Goal: Obtain resource: Download file/media

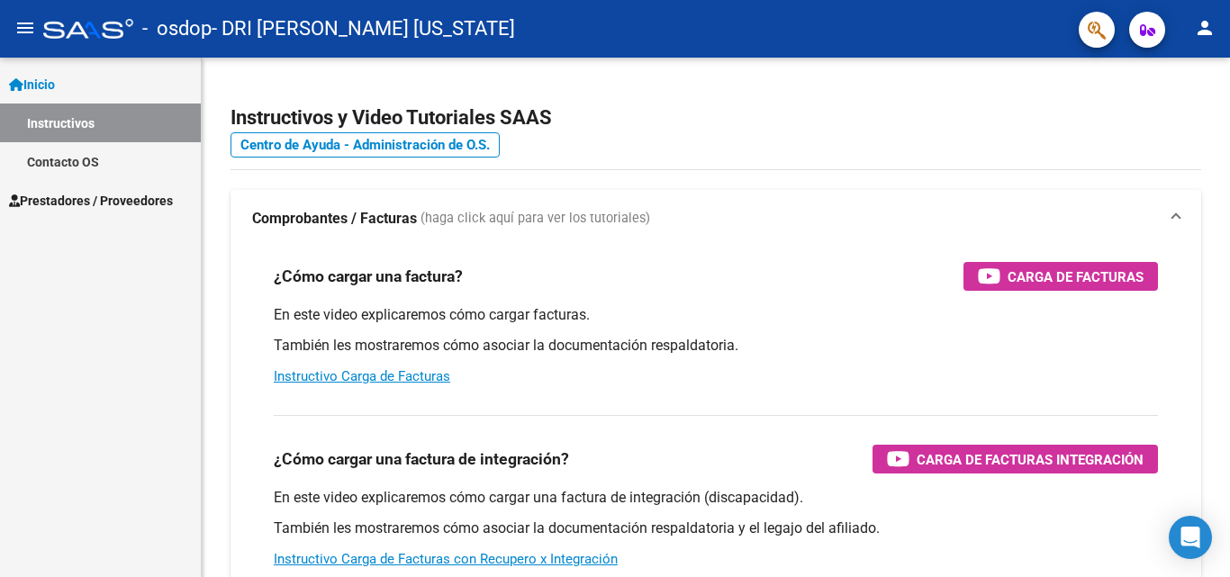
click at [66, 203] on span "Prestadores / Proveedores" at bounding box center [91, 201] width 164 height 20
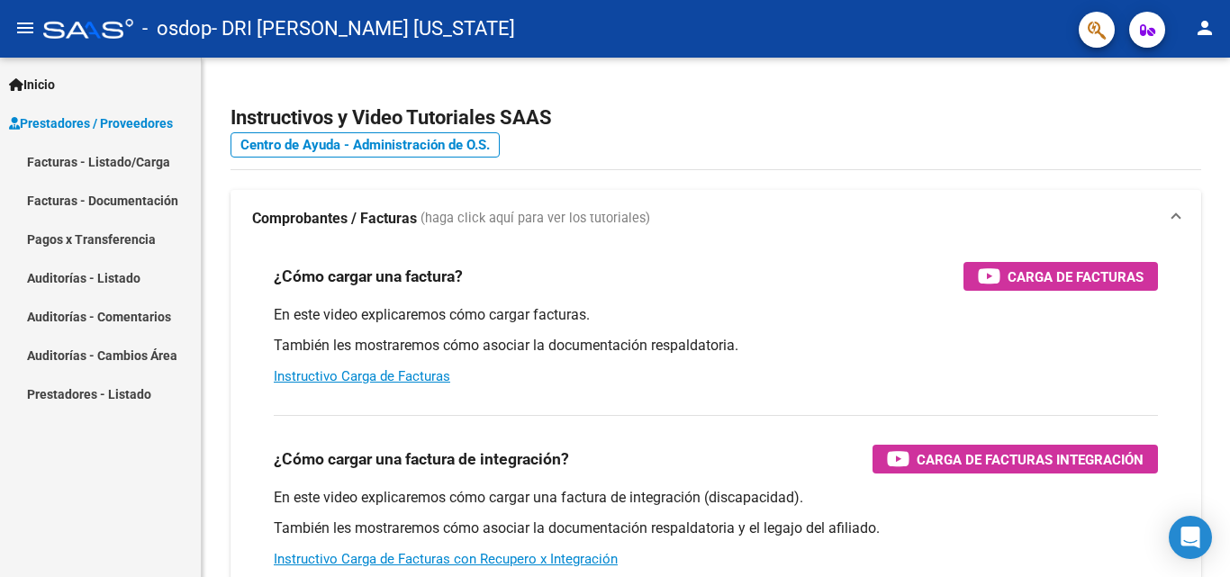
click at [66, 203] on link "Facturas - Documentación" at bounding box center [100, 200] width 201 height 39
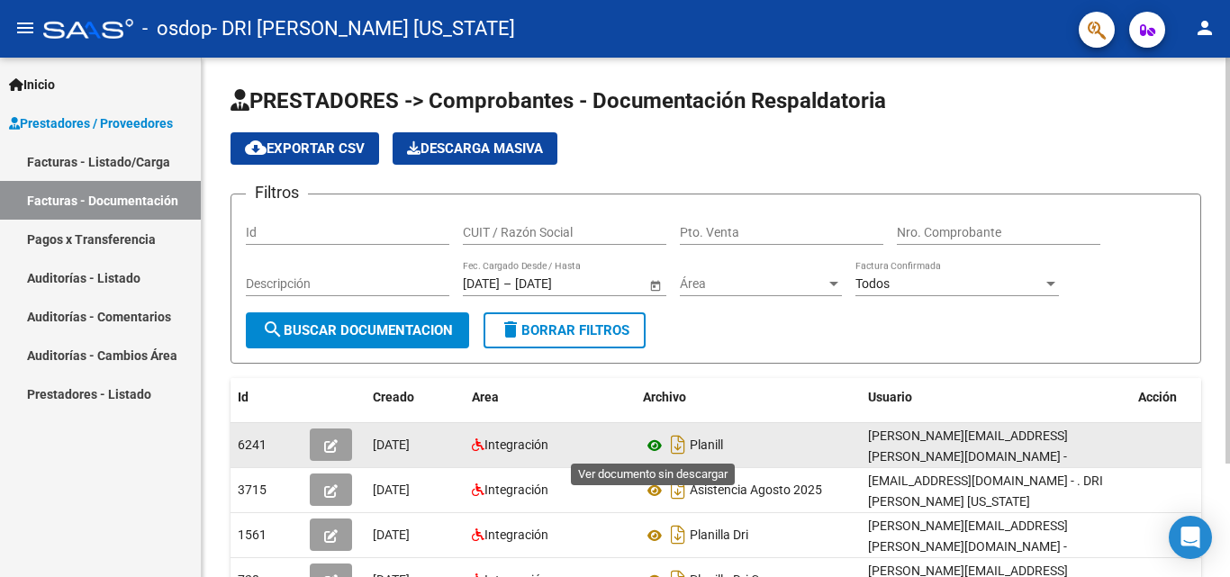
click at [651, 444] on icon at bounding box center [654, 446] width 23 height 22
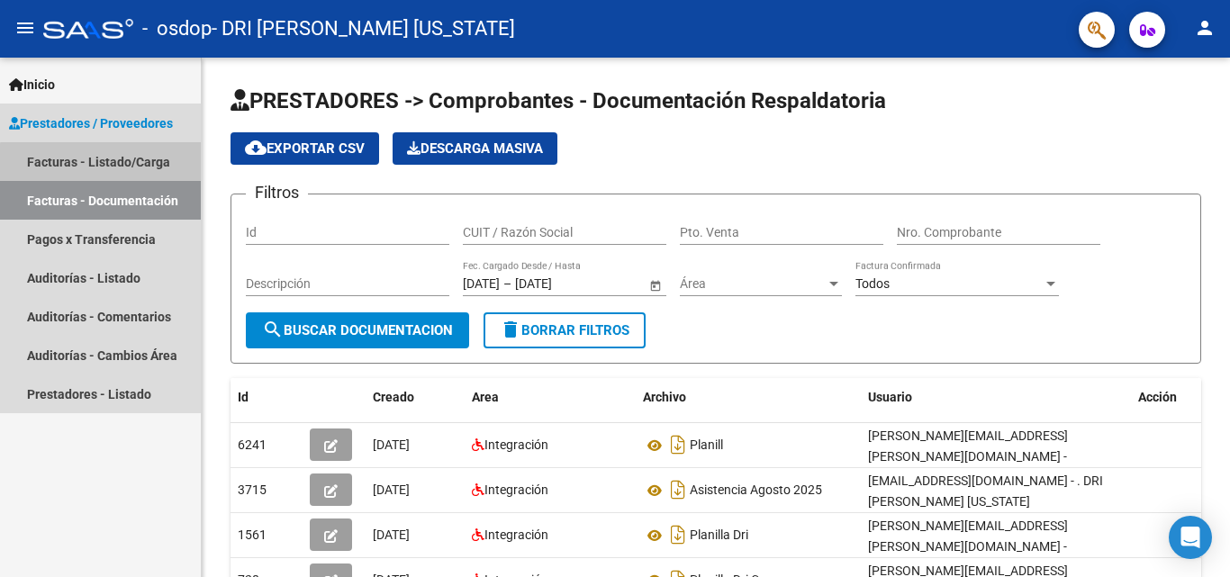
click at [125, 169] on link "Facturas - Listado/Carga" at bounding box center [100, 161] width 201 height 39
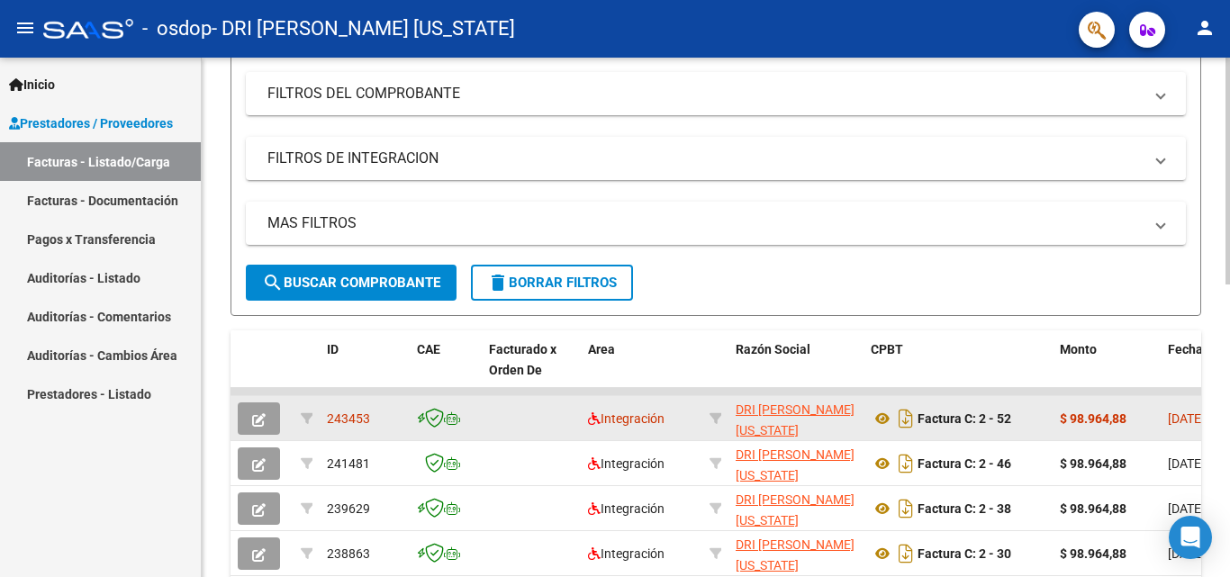
scroll to position [360, 0]
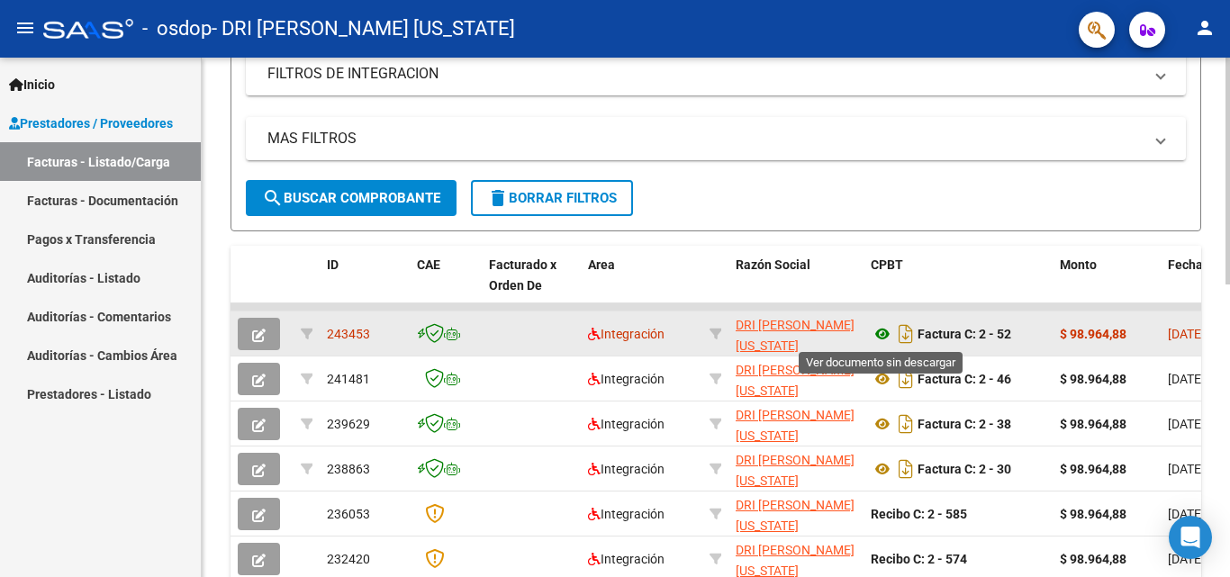
click at [879, 337] on icon at bounding box center [881, 334] width 23 height 22
